Goal: Check status: Check status

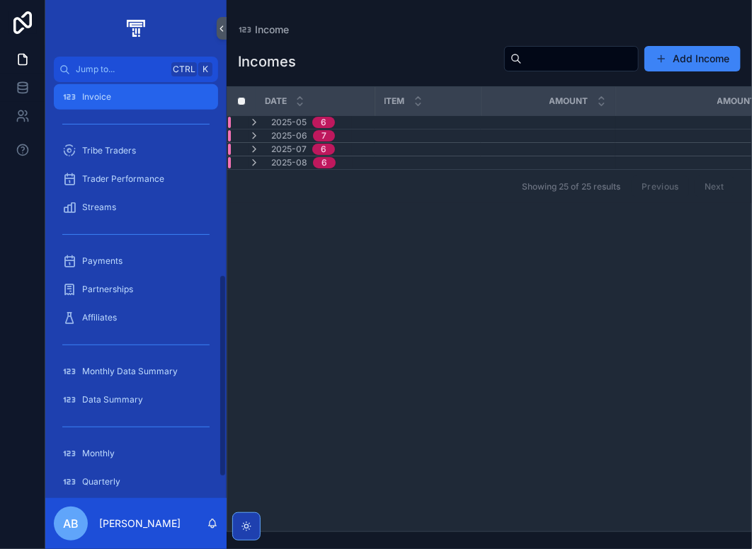
scroll to position [425, 0]
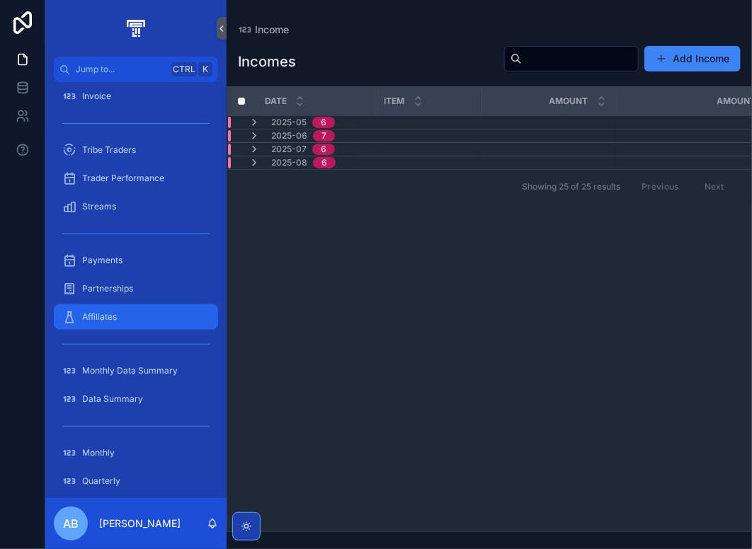
click at [133, 315] on div "Affiliates" at bounding box center [135, 317] width 147 height 23
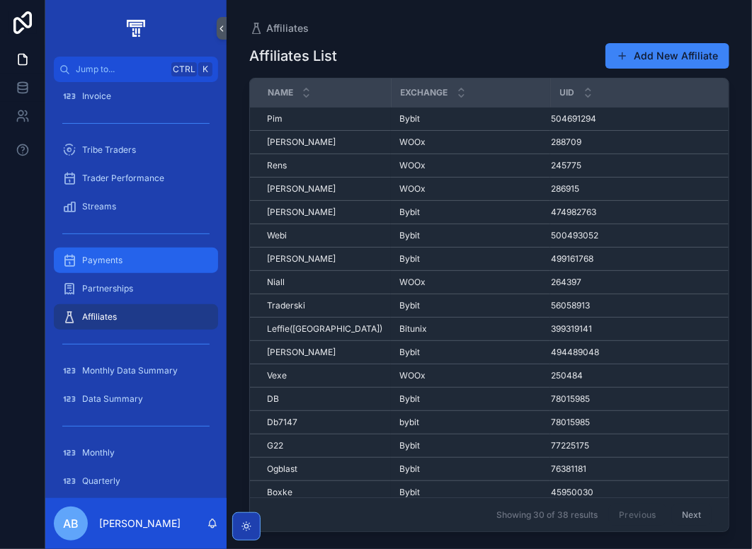
click at [130, 255] on div "Payments" at bounding box center [135, 260] width 147 height 23
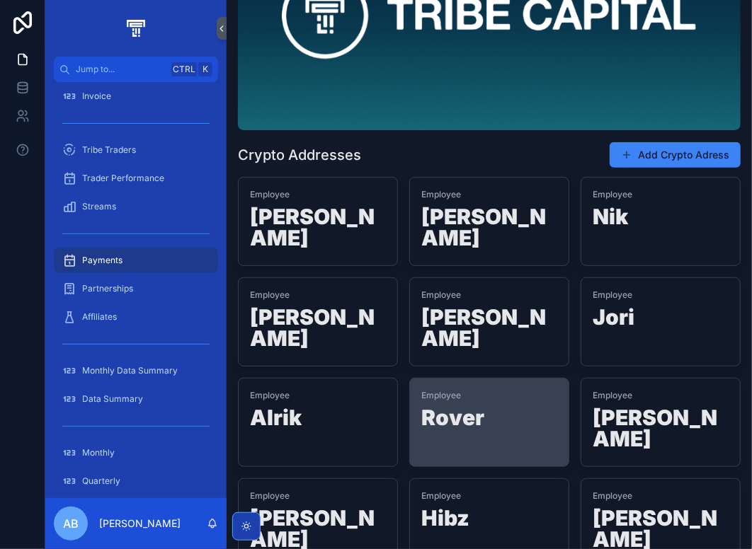
scroll to position [212, 0]
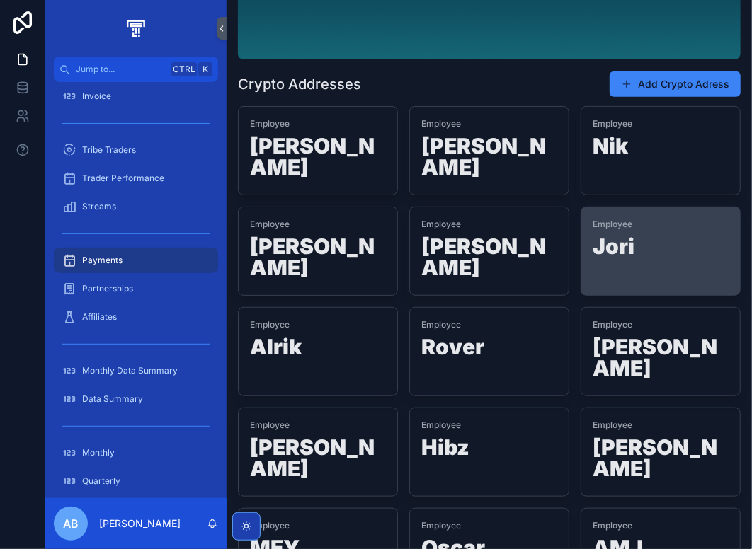
click at [657, 219] on span "Employee" at bounding box center [660, 224] width 136 height 11
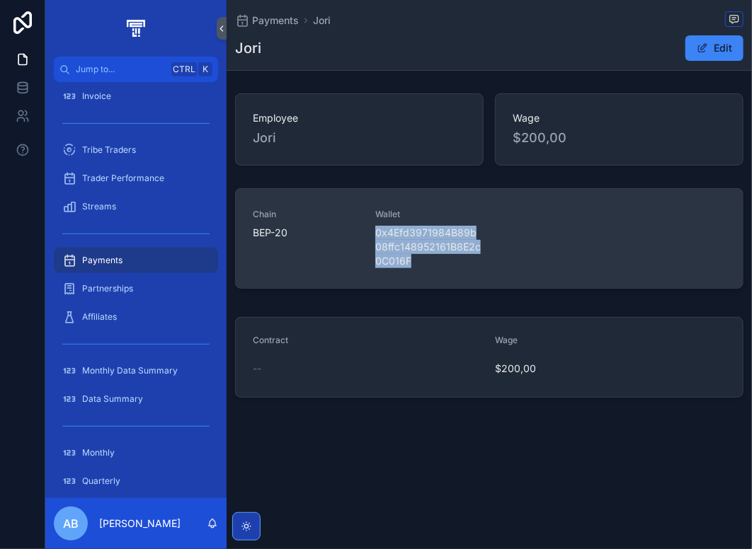
drag, startPoint x: 414, startPoint y: 263, endPoint x: 370, endPoint y: 224, distance: 58.2
click at [370, 224] on div "Chain BEP-20 Wallet 0x4Efd3971984B89b08ffc148952161B8E2c0C016F" at bounding box center [489, 238] width 473 height 59
copy span "0x4Efd3971984B89b08ffc148952161B8E2c0C016F"
